Goal: Information Seeking & Learning: Learn about a topic

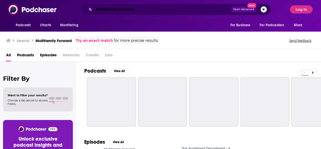
click at [168, 7] on input "Multifamily Forward" at bounding box center [162, 9] width 137 height 8
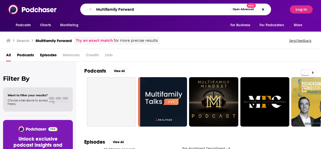
drag, startPoint x: 142, startPoint y: 9, endPoint x: 93, endPoint y: 17, distance: 49.2
click at [93, 17] on div "Podcasts Charts Monitoring Multifamily Forward Open Advanced New For Business F…" at bounding box center [160, 9] width 321 height 19
click at [307, 10] on button "Log In" at bounding box center [301, 9] width 23 height 8
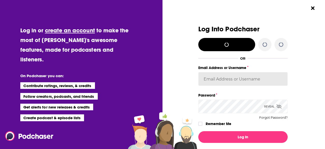
type input "emilymcdzillow"
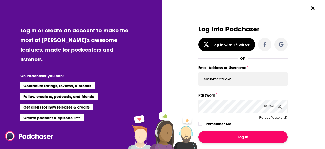
click at [240, 139] on button "Log In" at bounding box center [242, 137] width 89 height 12
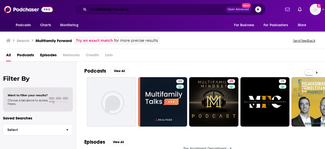
click at [117, 10] on input "Multifamily Forward" at bounding box center [157, 9] width 137 height 8
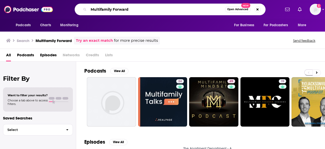
click at [117, 10] on input "Multifamily Forward" at bounding box center [157, 9] width 136 height 8
type input "apartment department"
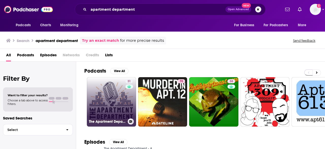
click at [117, 103] on link "31 The Apartment Department - A Podcast for Multifamily Marketers" at bounding box center [111, 101] width 49 height 49
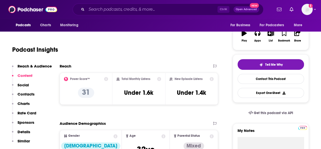
scroll to position [76, 0]
